Goal: Transaction & Acquisition: Purchase product/service

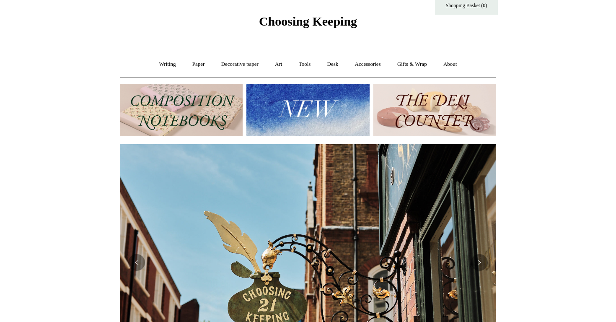
scroll to position [23, 0]
click at [169, 114] on img at bounding box center [181, 109] width 123 height 52
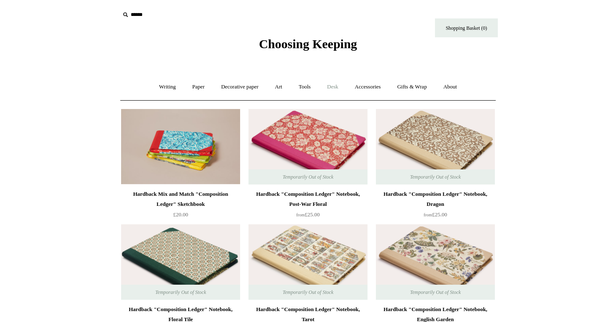
click at [342, 87] on link "Desk +" at bounding box center [333, 87] width 26 height 22
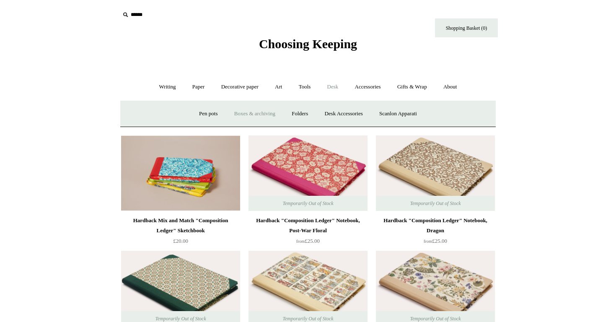
click at [252, 115] on link "Boxes & archiving" at bounding box center [255, 114] width 56 height 22
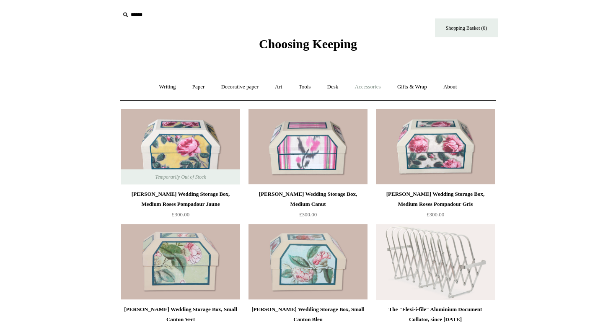
click at [355, 86] on link "Accessories +" at bounding box center [368, 87] width 41 height 22
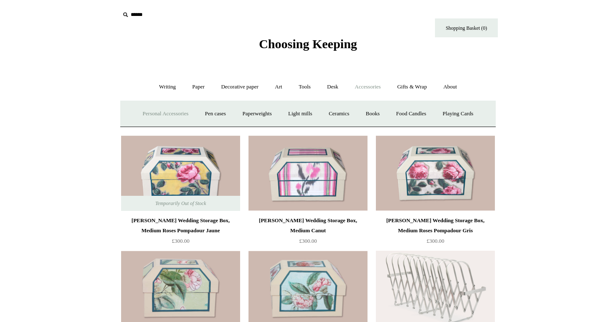
click at [154, 114] on link "Personal Accessories +" at bounding box center [165, 114] width 61 height 22
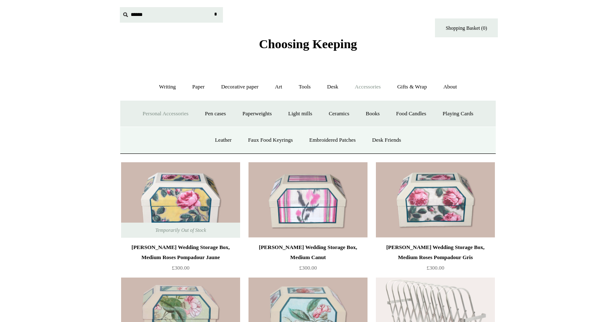
click at [133, 16] on input "text" at bounding box center [171, 15] width 103 height 16
type input "**********"
click at [211, 7] on input "*" at bounding box center [215, 14] width 8 height 15
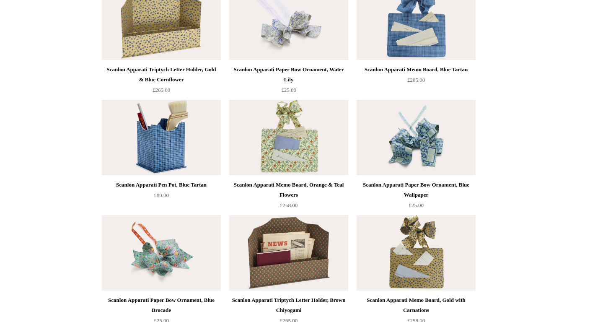
scroll to position [300, 0]
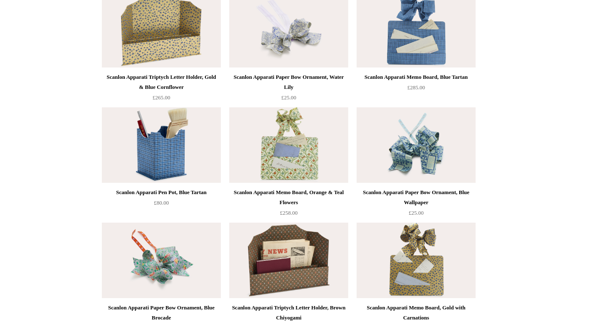
click at [292, 143] on img at bounding box center [288, 144] width 119 height 75
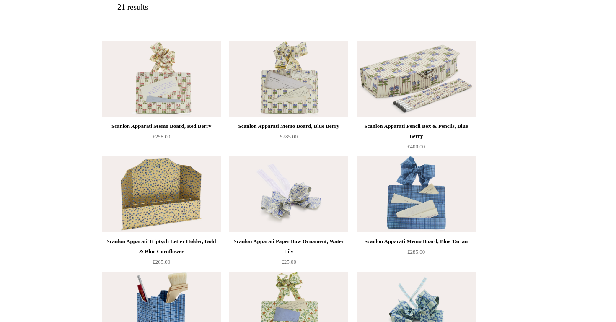
scroll to position [0, 0]
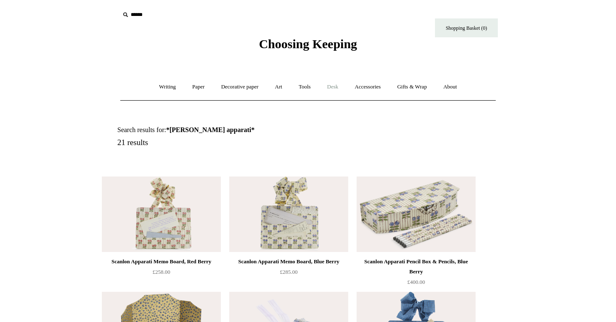
click at [336, 88] on link "Desk +" at bounding box center [333, 87] width 26 height 22
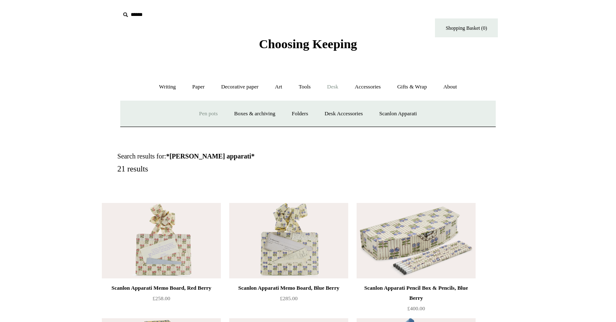
click at [205, 114] on link "Pen pots" at bounding box center [209, 114] width 34 height 22
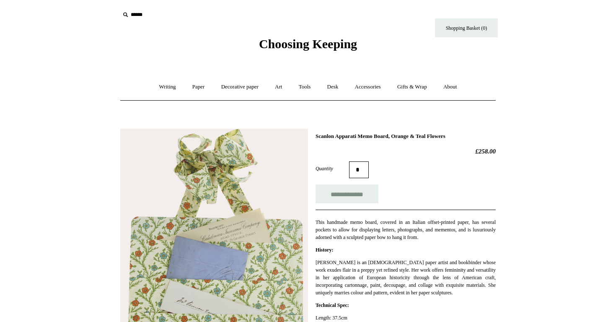
scroll to position [88, 0]
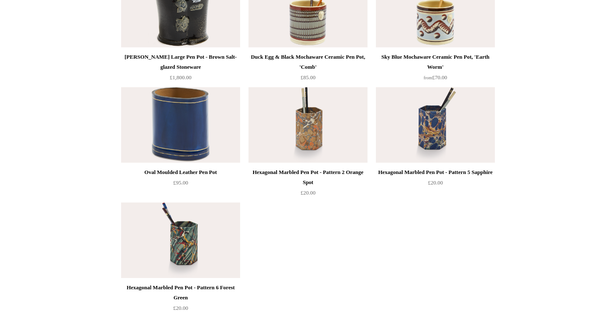
scroll to position [1421, 0]
